Goal: Transaction & Acquisition: Purchase product/service

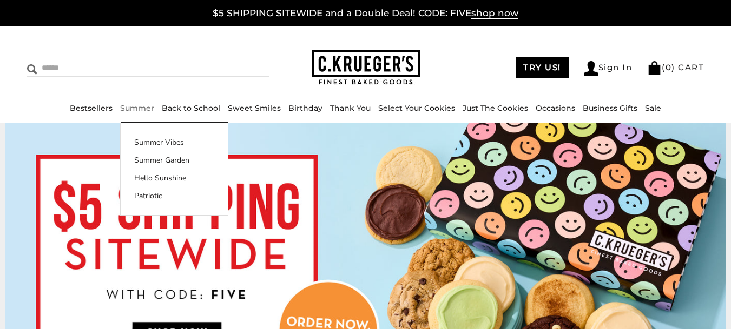
click at [76, 67] on input "Search" at bounding box center [105, 67] width 157 height 17
type input "***"
click at [240, 59] on input "******" at bounding box center [254, 66] width 29 height 15
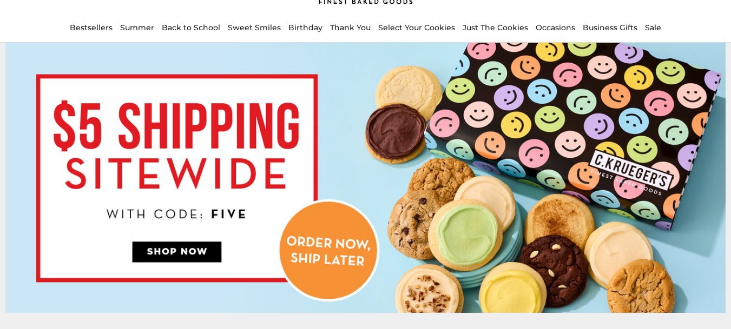
scroll to position [94, 0]
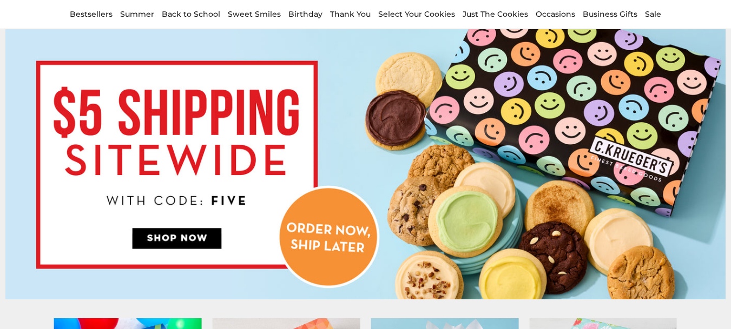
click at [374, 174] on img at bounding box center [365, 164] width 720 height 270
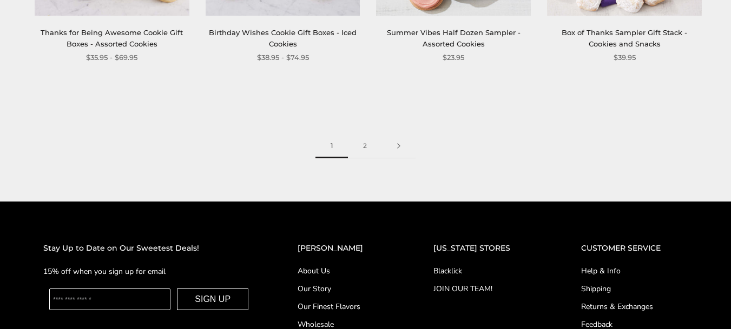
scroll to position [1545, 0]
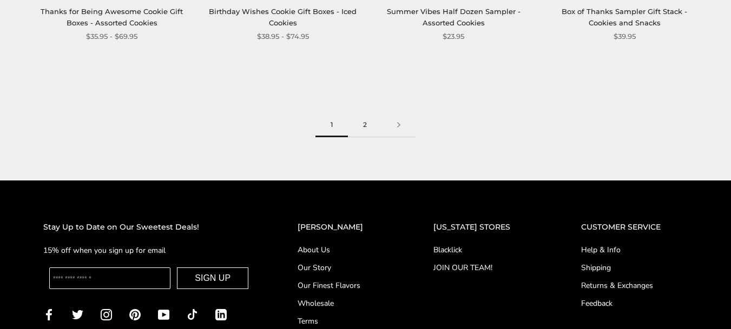
click at [364, 124] on link "2" at bounding box center [365, 125] width 34 height 24
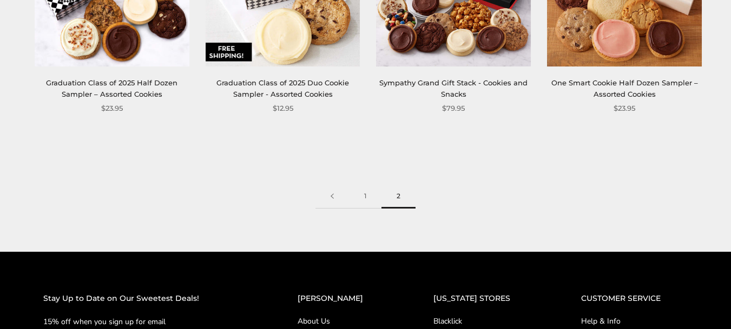
scroll to position [854, 0]
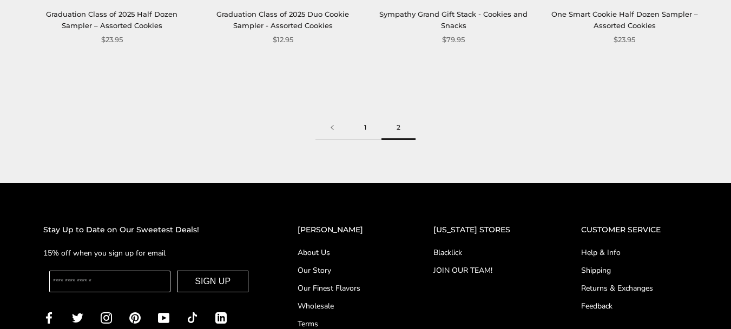
click at [365, 130] on link "1" at bounding box center [365, 128] width 32 height 24
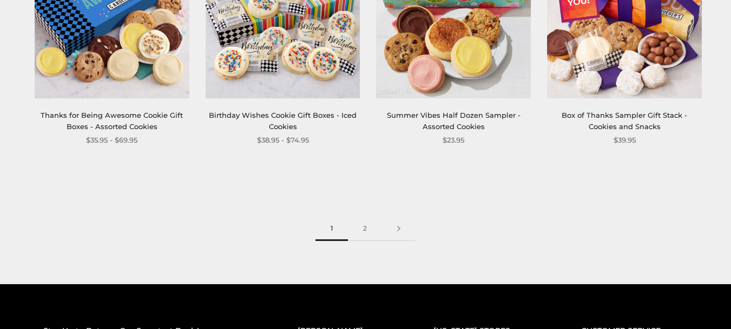
scroll to position [1478, 0]
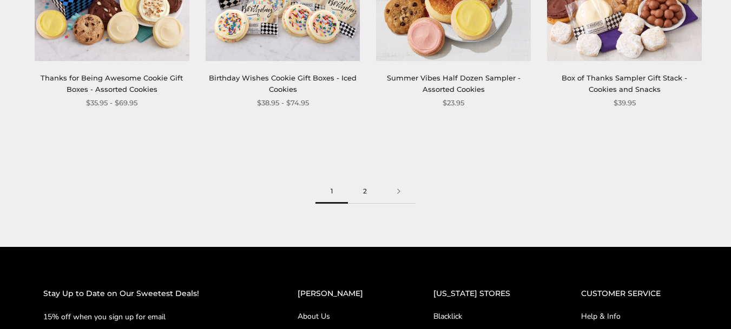
click at [368, 193] on link "2" at bounding box center [365, 192] width 34 height 24
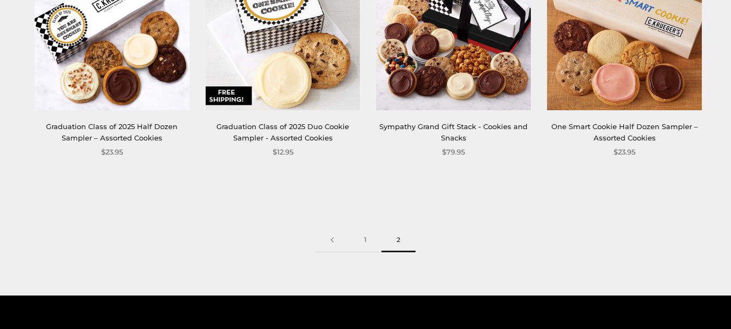
scroll to position [759, 0]
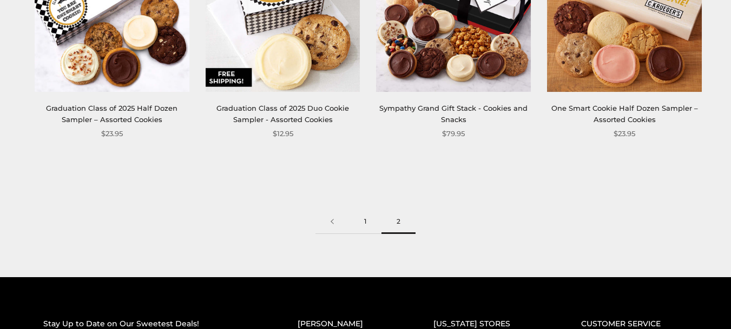
click at [361, 217] on link "1" at bounding box center [365, 222] width 32 height 24
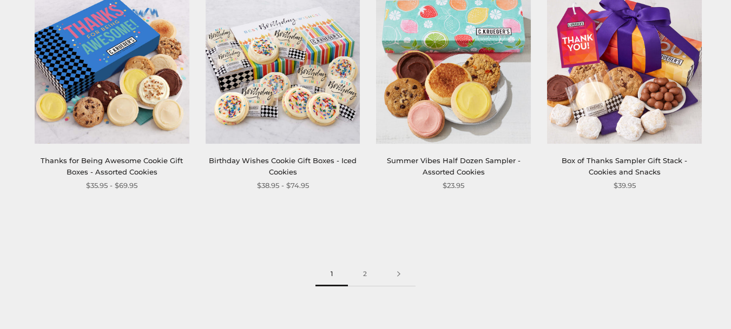
scroll to position [1494, 0]
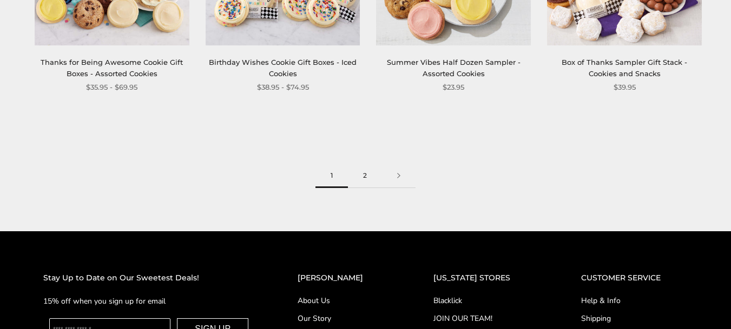
click at [363, 176] on link "2" at bounding box center [365, 176] width 34 height 24
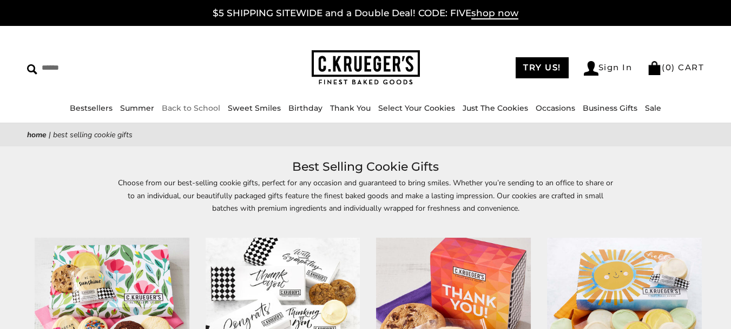
click at [202, 108] on link "Back to School" at bounding box center [191, 108] width 58 height 10
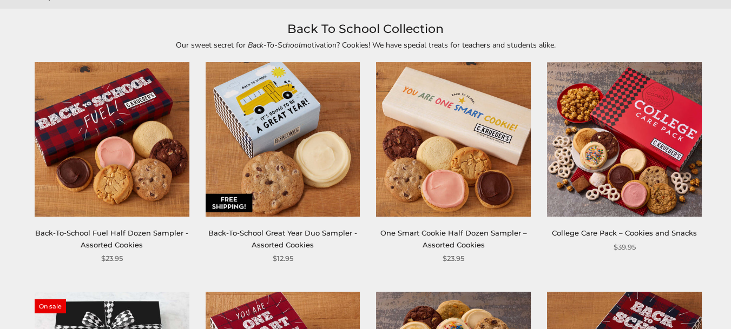
scroll to position [144, 0]
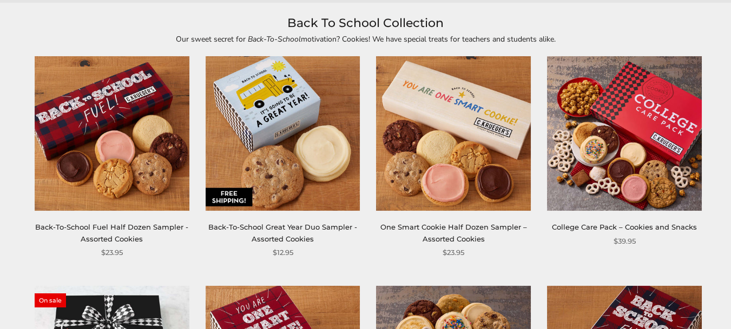
click at [123, 149] on img at bounding box center [112, 134] width 155 height 155
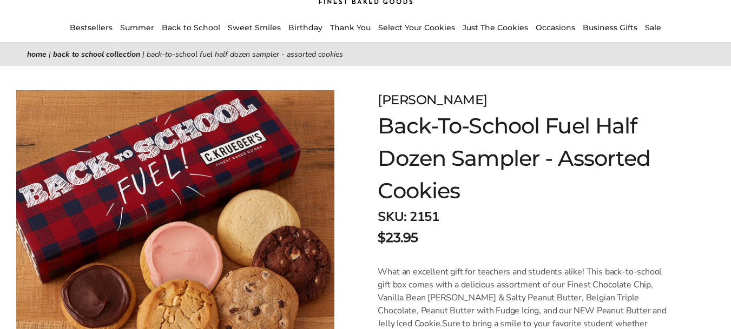
scroll to position [115, 0]
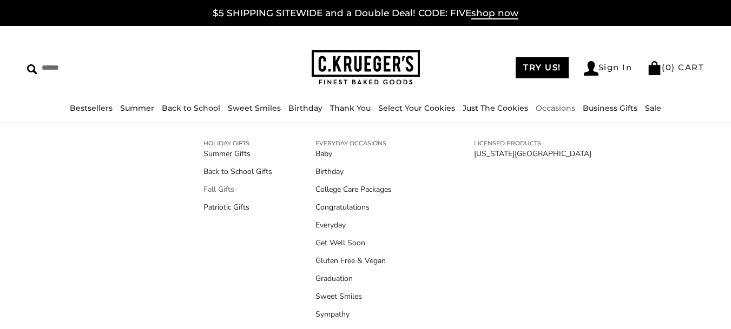
click at [209, 190] on link "Fall Gifts" at bounding box center [237, 189] width 69 height 11
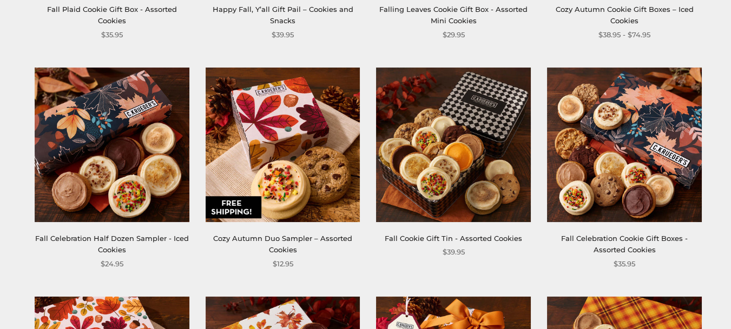
scroll to position [634, 0]
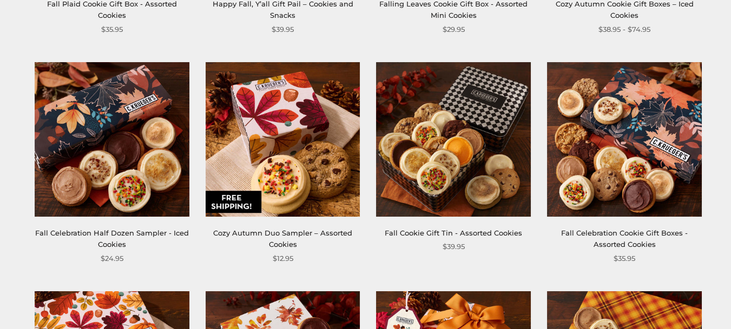
click at [458, 162] on img at bounding box center [453, 139] width 155 height 155
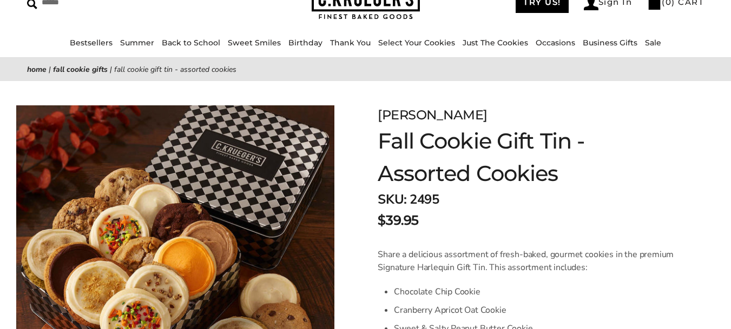
click at [572, 218] on div "$39.95" at bounding box center [527, 220] width 299 height 19
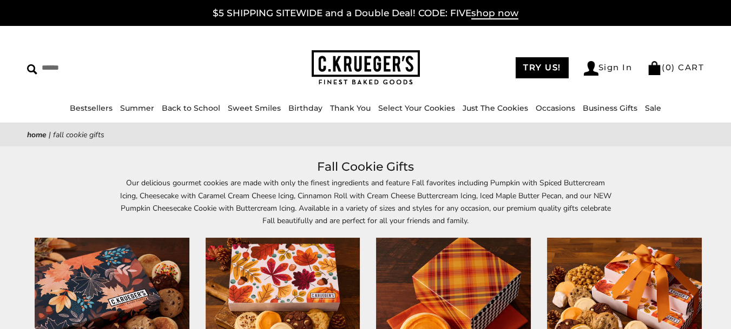
click at [342, 59] on img at bounding box center [366, 67] width 108 height 35
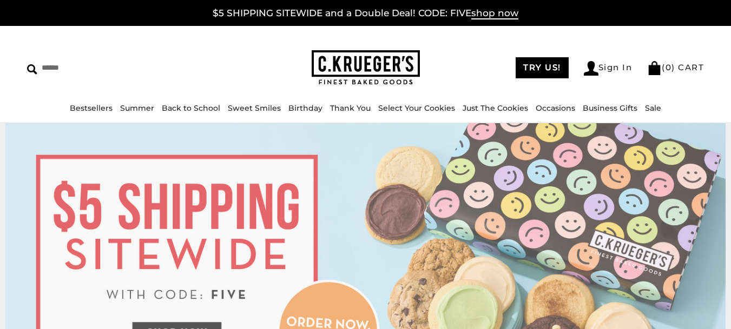
click at [376, 197] on img at bounding box center [365, 258] width 720 height 270
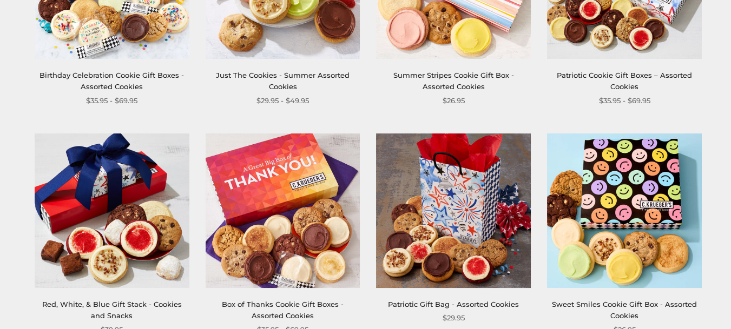
scroll to position [413, 0]
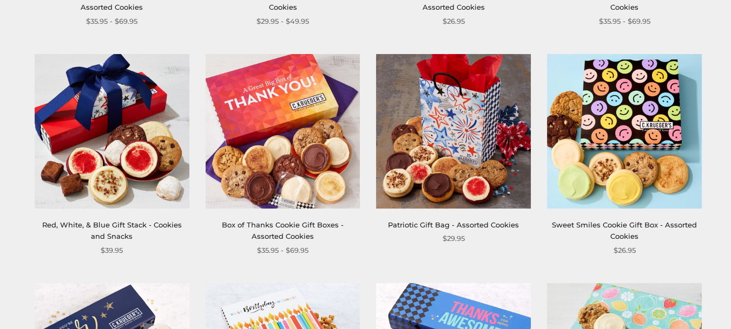
click at [616, 180] on img at bounding box center [624, 131] width 155 height 155
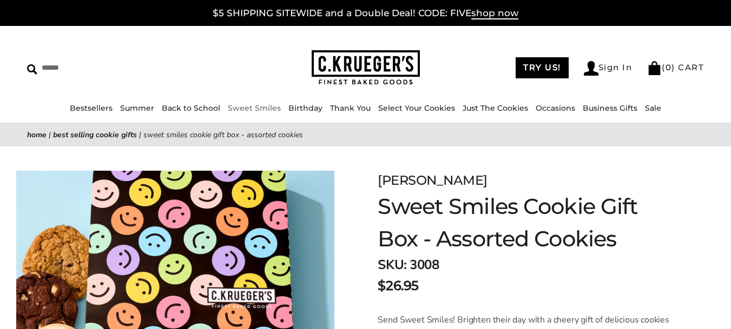
click at [254, 112] on link "Sweet Smiles" at bounding box center [254, 108] width 53 height 10
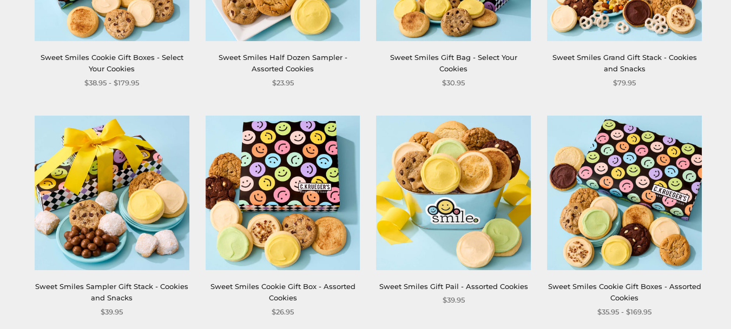
scroll to position [357, 0]
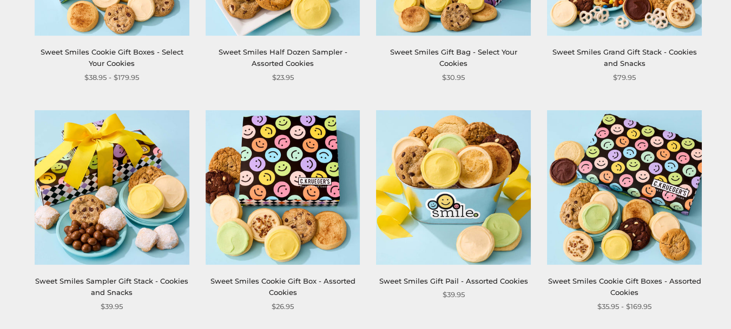
click at [277, 178] on img at bounding box center [283, 187] width 155 height 155
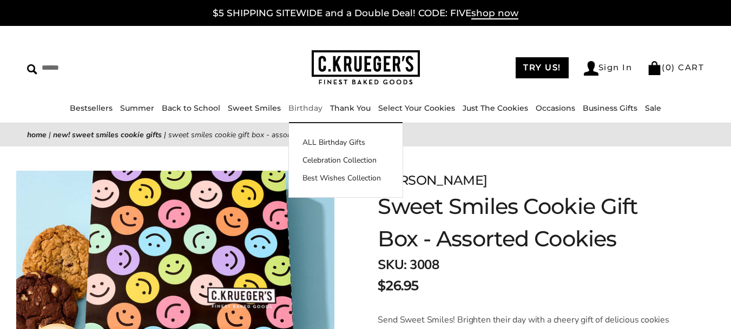
click at [303, 111] on link "Birthday" at bounding box center [305, 108] width 34 height 10
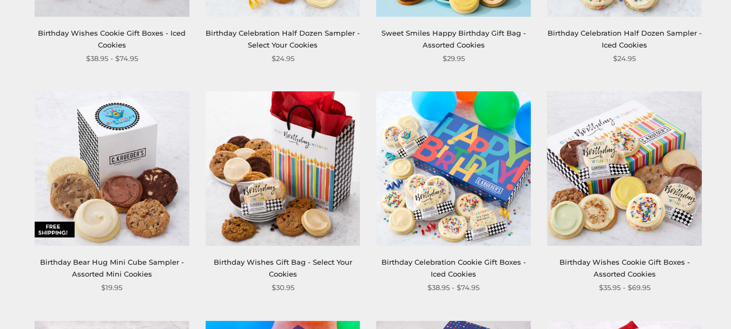
scroll to position [1087, 0]
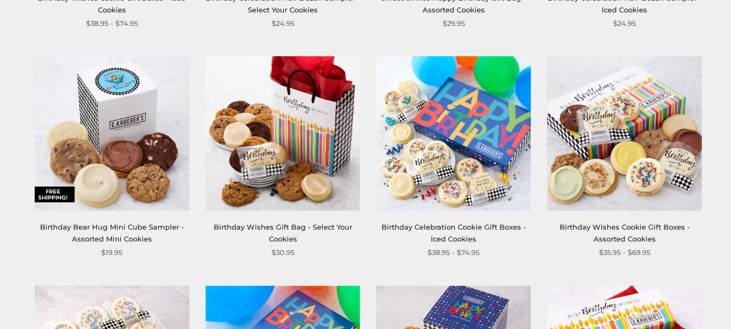
click at [451, 166] on img at bounding box center [453, 133] width 155 height 155
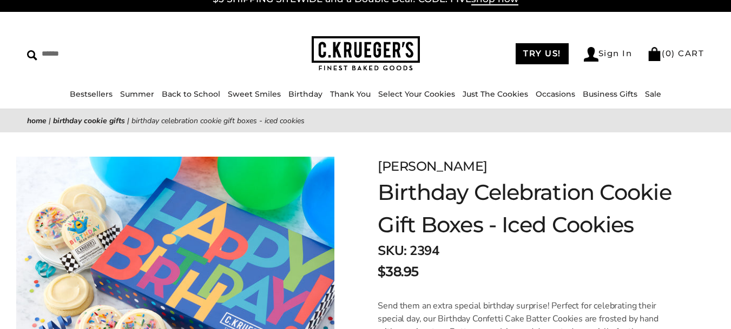
scroll to position [16, 0]
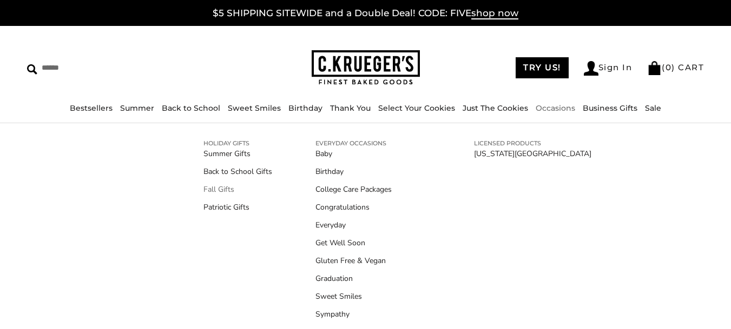
click at [224, 186] on link "Fall Gifts" at bounding box center [237, 189] width 69 height 11
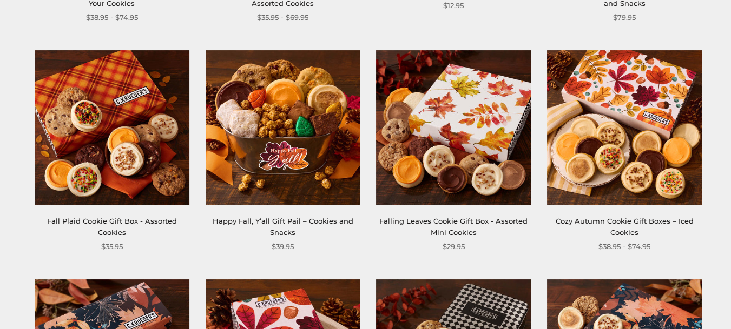
scroll to position [419, 0]
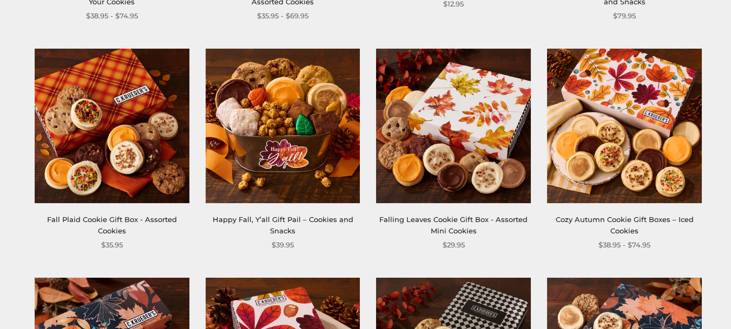
click at [96, 173] on img at bounding box center [112, 126] width 155 height 155
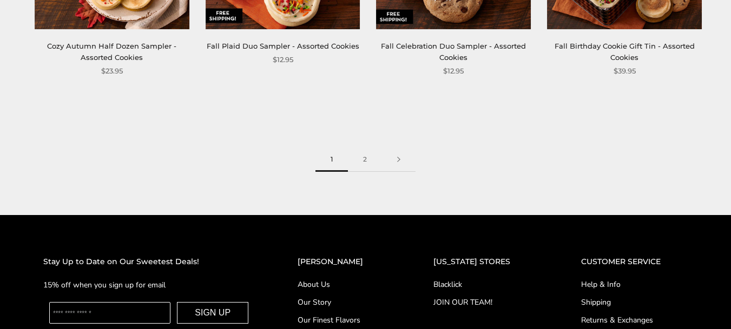
scroll to position [1511, 0]
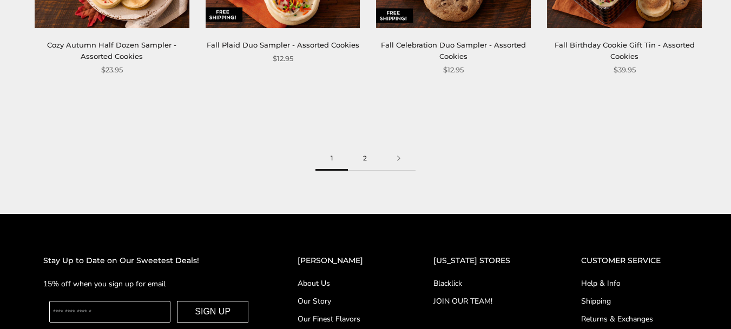
click at [364, 161] on link "2" at bounding box center [365, 159] width 34 height 24
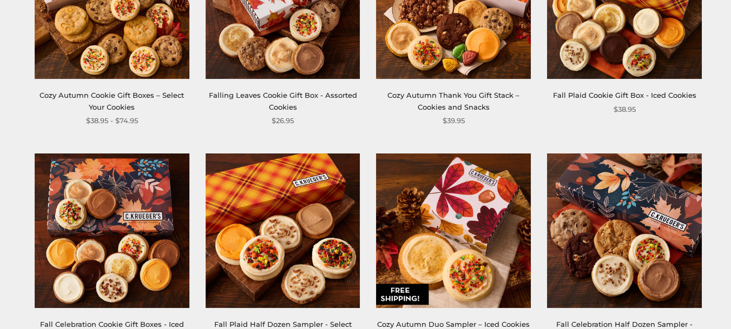
scroll to position [1059, 0]
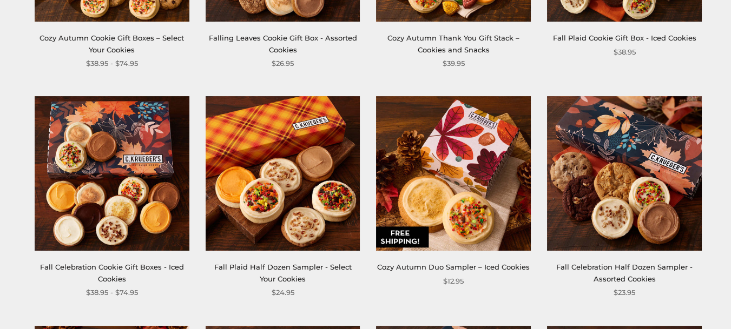
click at [560, 175] on img at bounding box center [624, 173] width 155 height 155
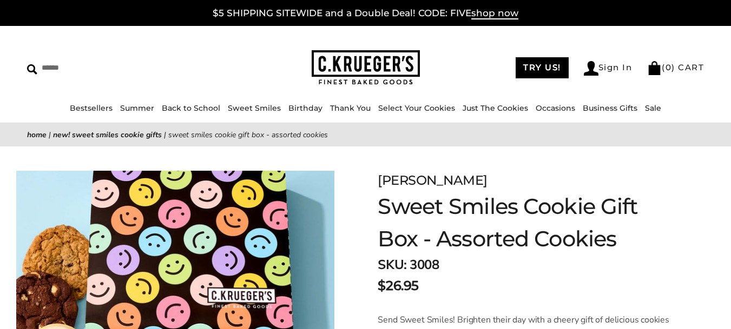
click at [356, 81] on img at bounding box center [366, 67] width 108 height 35
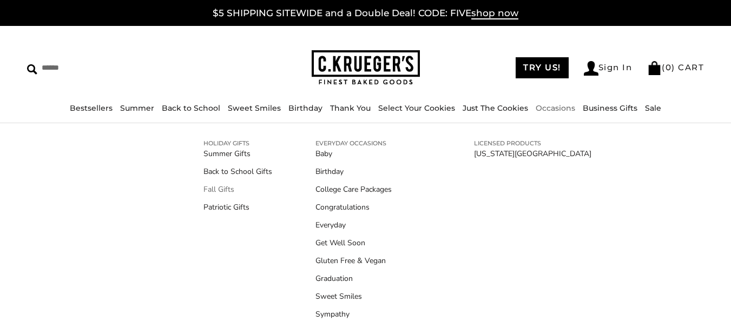
click at [217, 191] on link "Fall Gifts" at bounding box center [237, 189] width 69 height 11
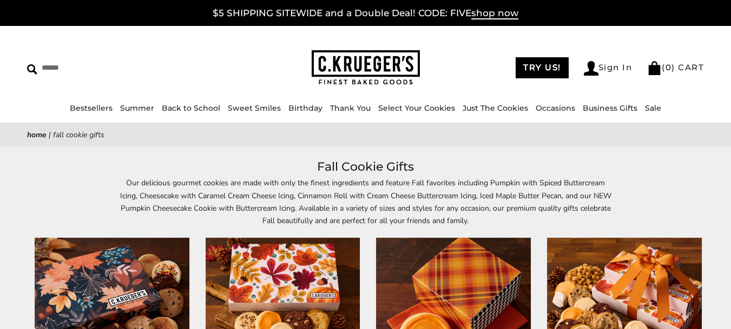
click at [342, 64] on img at bounding box center [366, 67] width 108 height 35
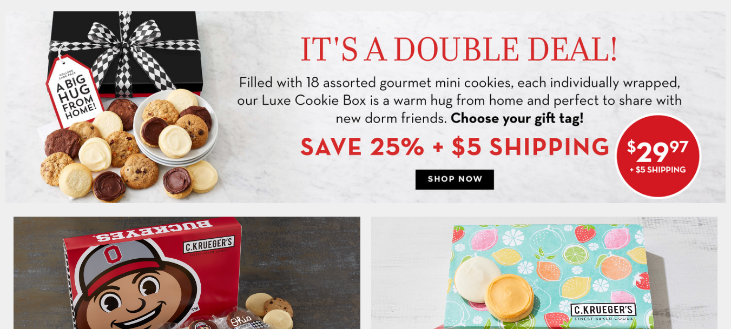
scroll to position [564, 0]
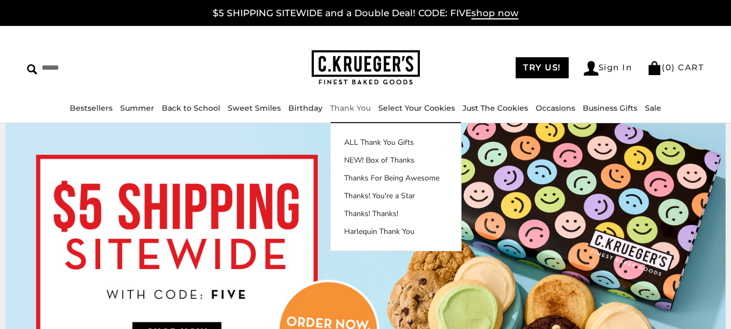
click at [351, 109] on link "Thank You" at bounding box center [350, 108] width 41 height 10
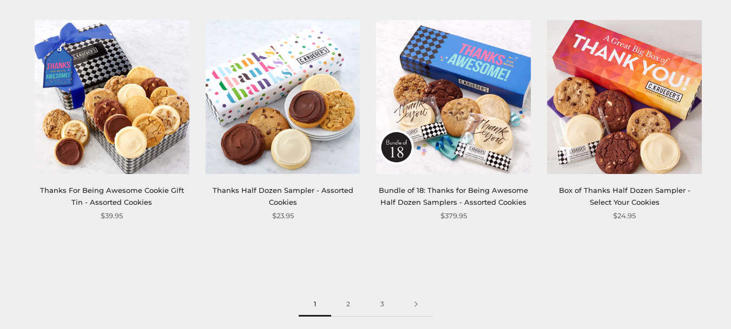
scroll to position [1591, 0]
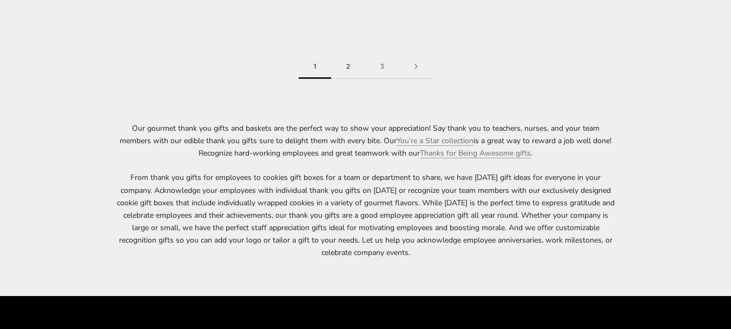
click at [351, 69] on link "2" at bounding box center [348, 67] width 34 height 24
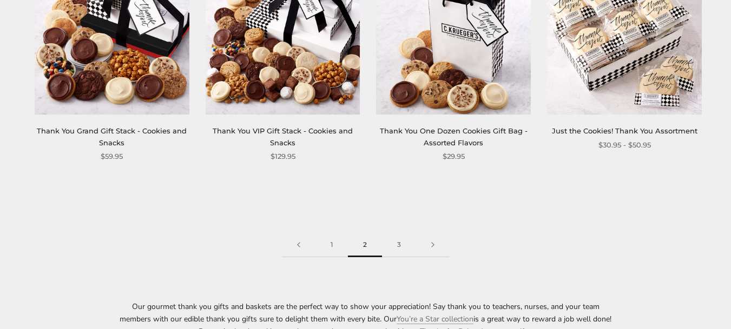
scroll to position [1457, 0]
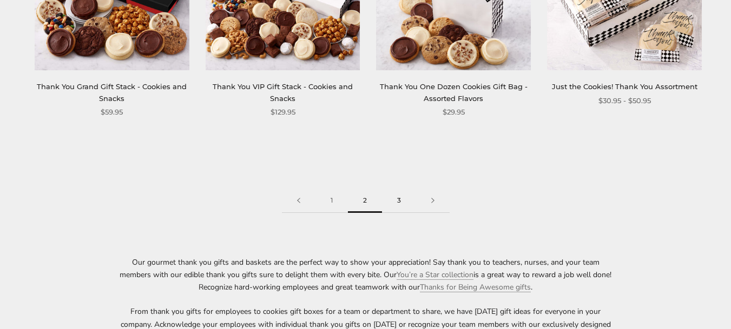
click at [395, 199] on link "3" at bounding box center [399, 201] width 34 height 24
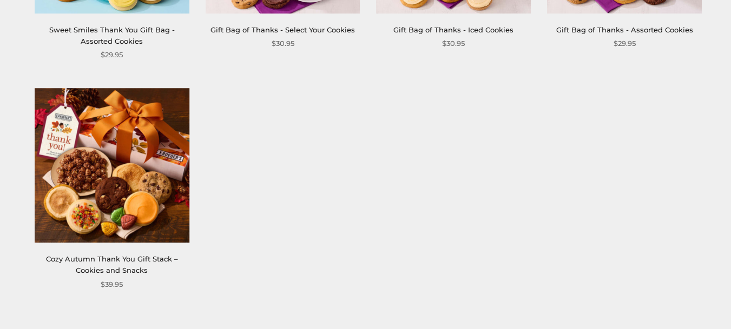
click at [140, 162] on img at bounding box center [112, 165] width 155 height 155
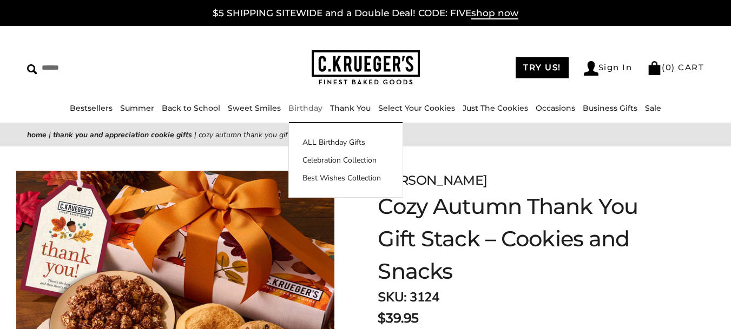
click at [292, 108] on link "Birthday" at bounding box center [305, 108] width 34 height 10
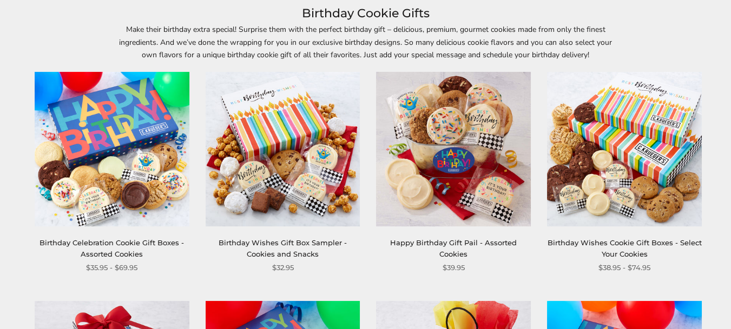
scroll to position [158, 0]
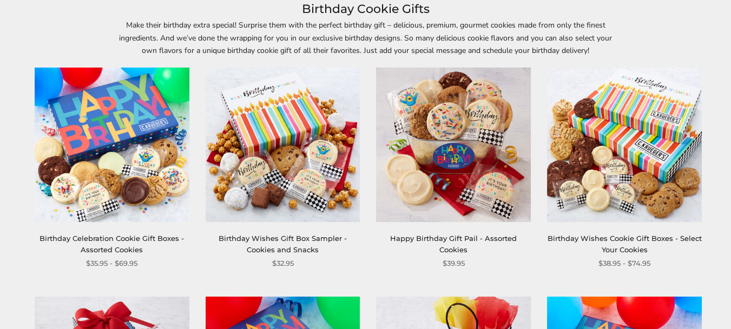
click at [77, 174] on img at bounding box center [112, 145] width 155 height 155
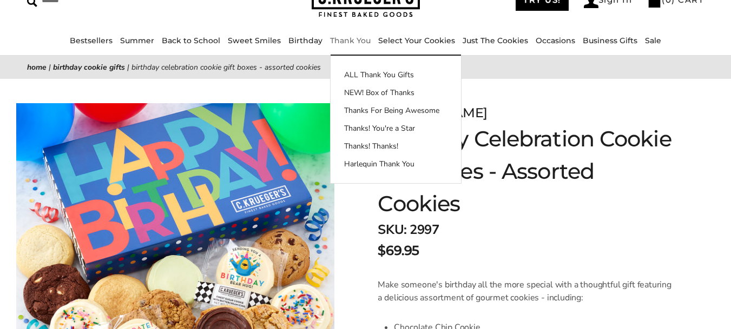
click at [346, 41] on link "Thank You" at bounding box center [350, 41] width 41 height 10
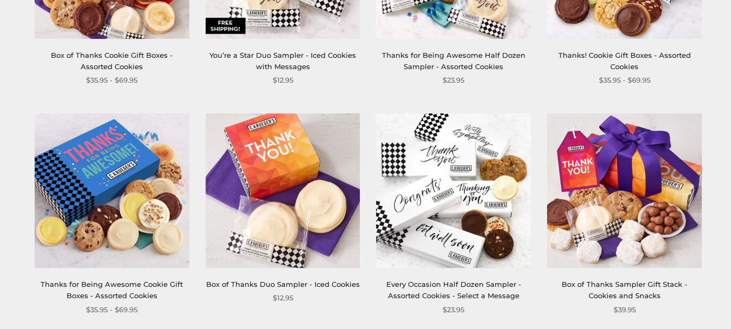
scroll to position [343, 0]
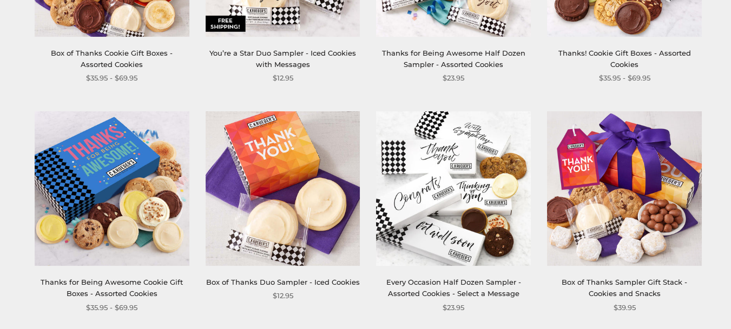
click at [642, 162] on img at bounding box center [624, 188] width 155 height 155
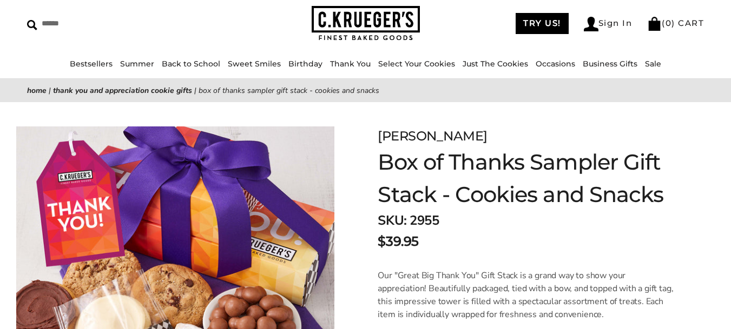
scroll to position [42, 0]
